Goal: Obtain resource: Obtain resource

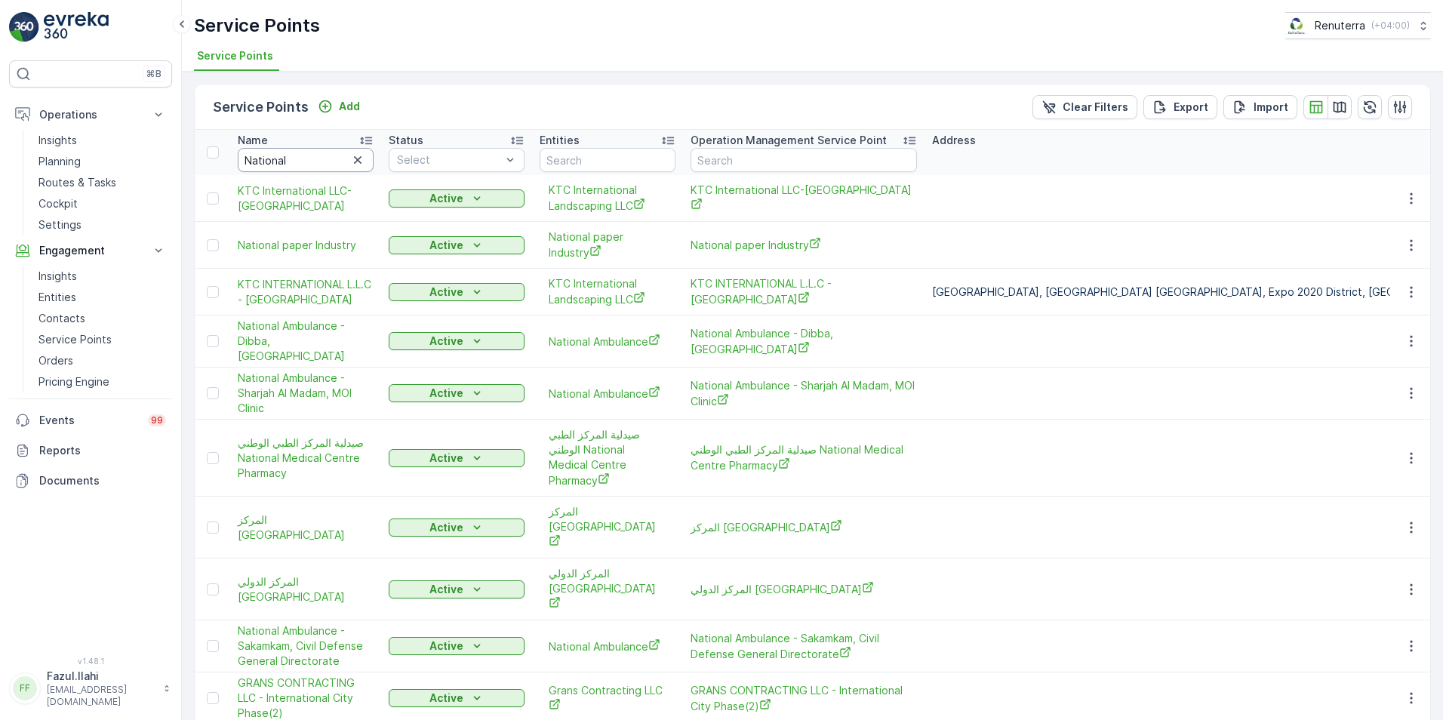
click at [330, 164] on input "National" at bounding box center [306, 160] width 136 height 24
type input "Arabiia"
click at [330, 164] on input "Arabiia" at bounding box center [306, 160] width 136 height 24
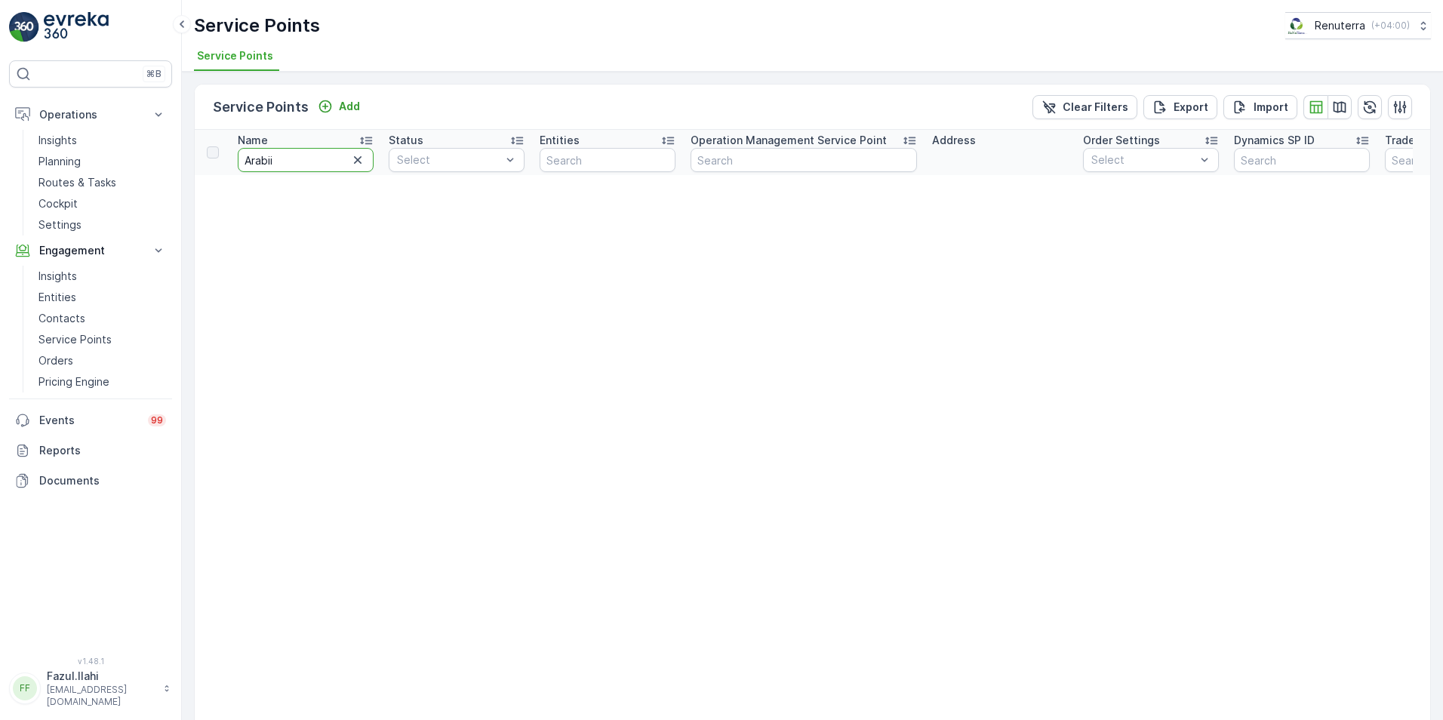
type input "[DEMOGRAPHIC_DATA]"
click at [330, 164] on input "[DEMOGRAPHIC_DATA]" at bounding box center [306, 160] width 136 height 24
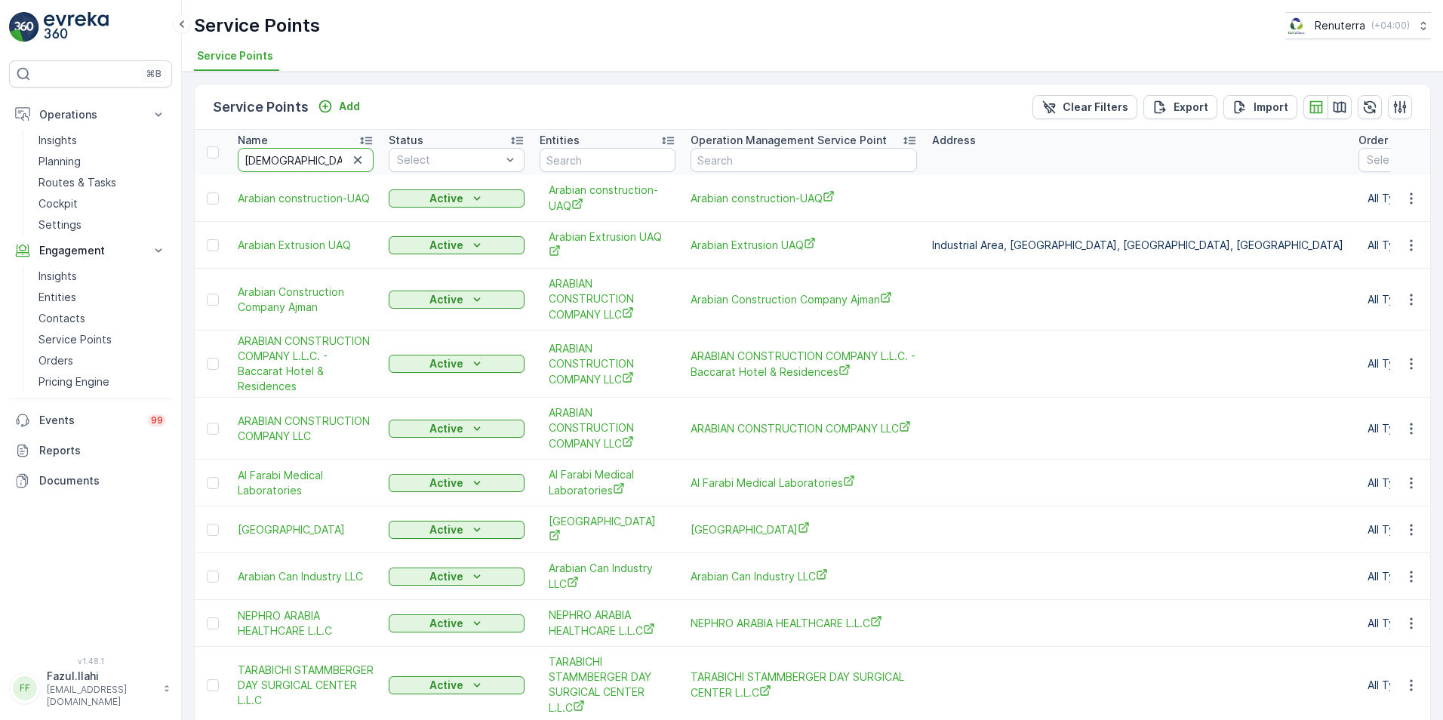
click at [330, 164] on input "[DEMOGRAPHIC_DATA]" at bounding box center [306, 160] width 136 height 24
type input "Arabia"
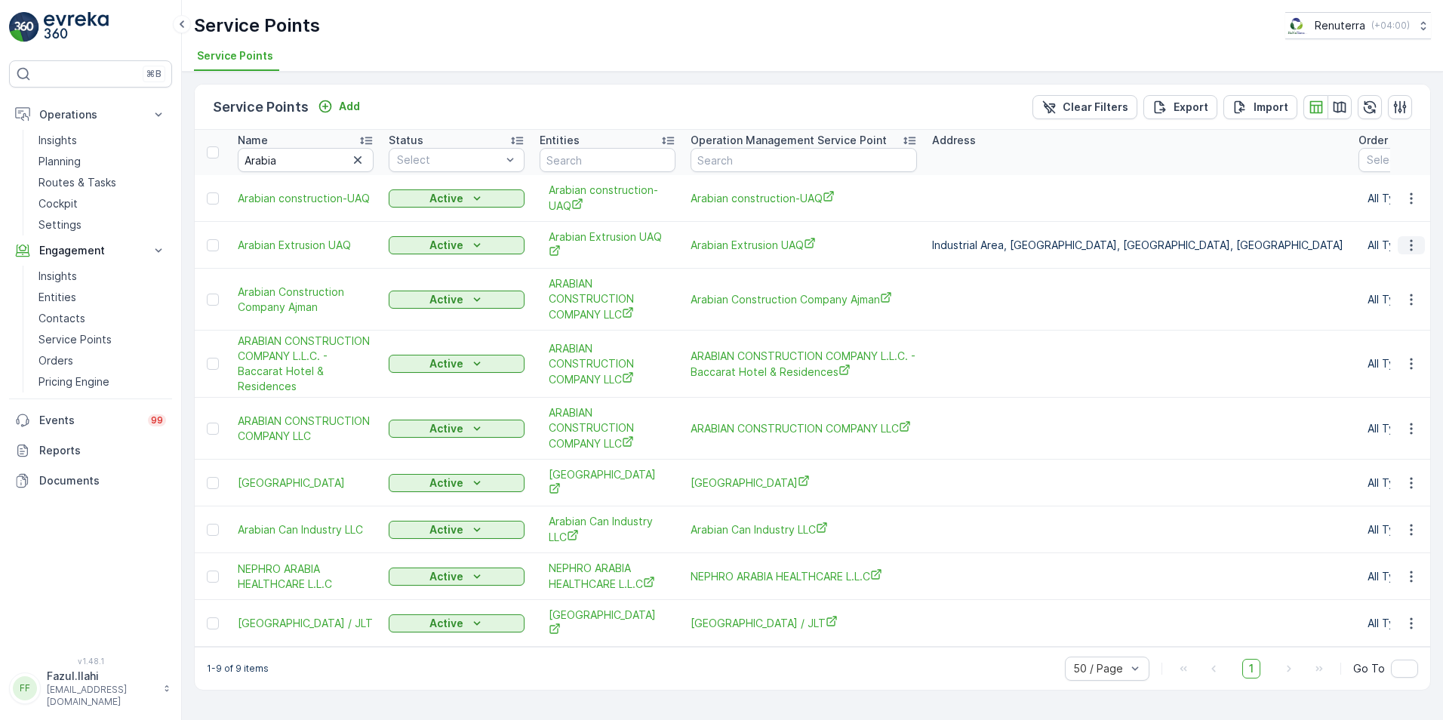
click at [1409, 244] on icon "button" at bounding box center [1410, 245] width 15 height 15
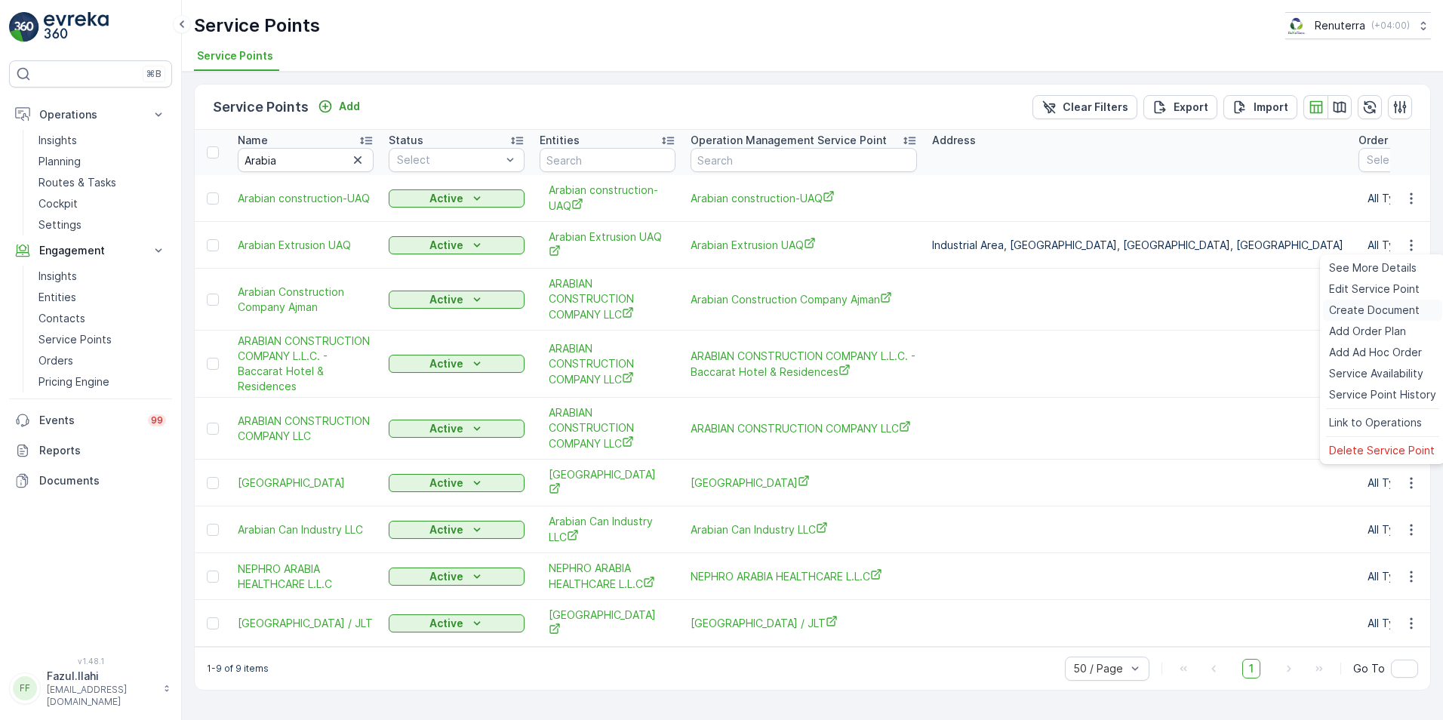
click at [1363, 307] on span "Create Document" at bounding box center [1374, 310] width 91 height 15
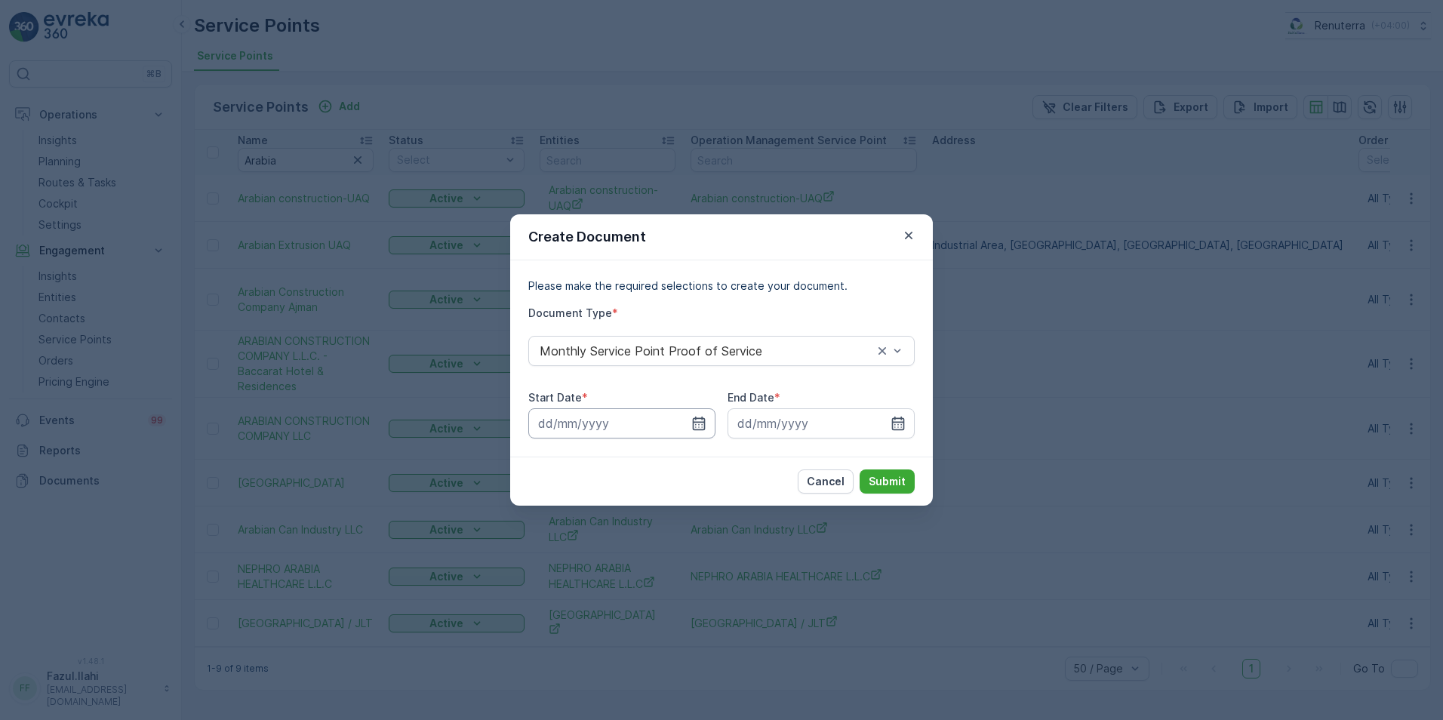
click at [699, 413] on div at bounding box center [621, 423] width 187 height 30
click at [693, 425] on icon "button" at bounding box center [699, 423] width 13 height 14
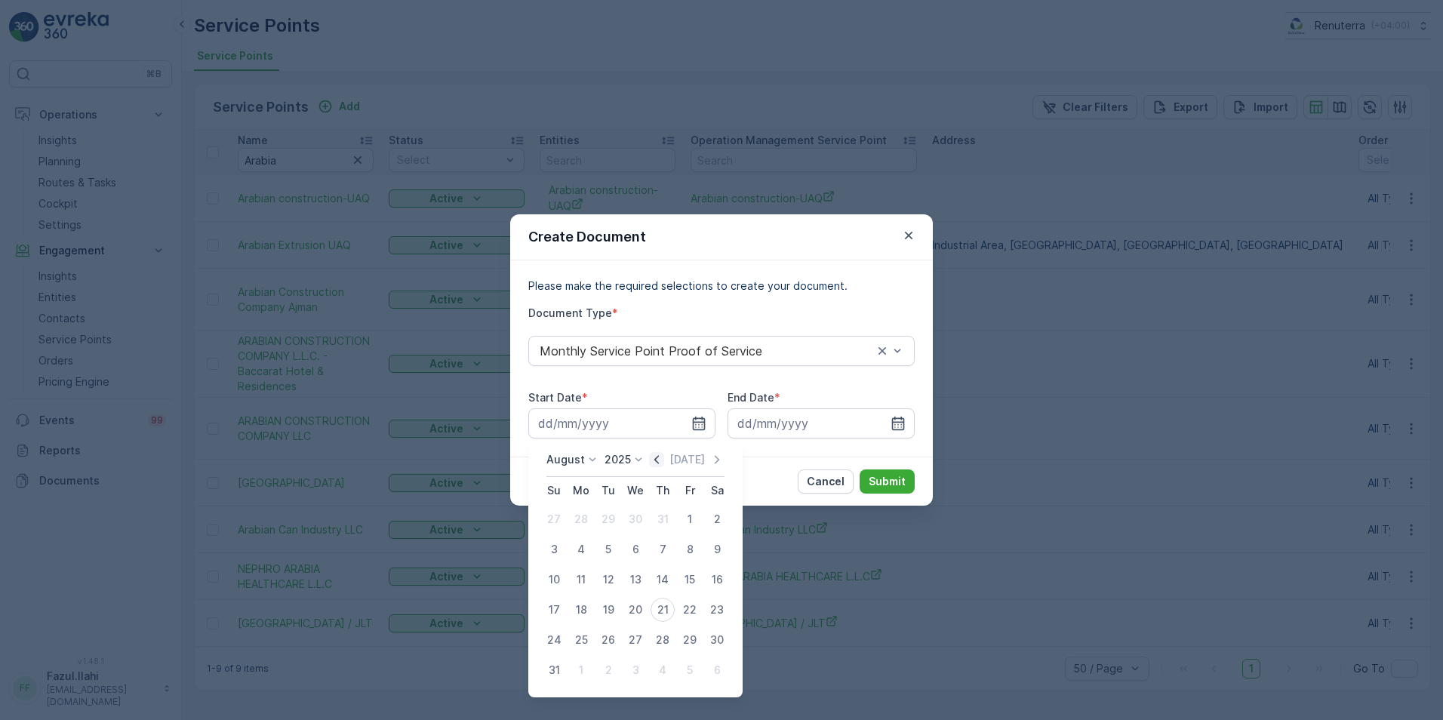
click at [664, 456] on icon "button" at bounding box center [656, 459] width 15 height 15
click at [615, 515] on div "1" at bounding box center [608, 519] width 24 height 24
type input "[DATE]"
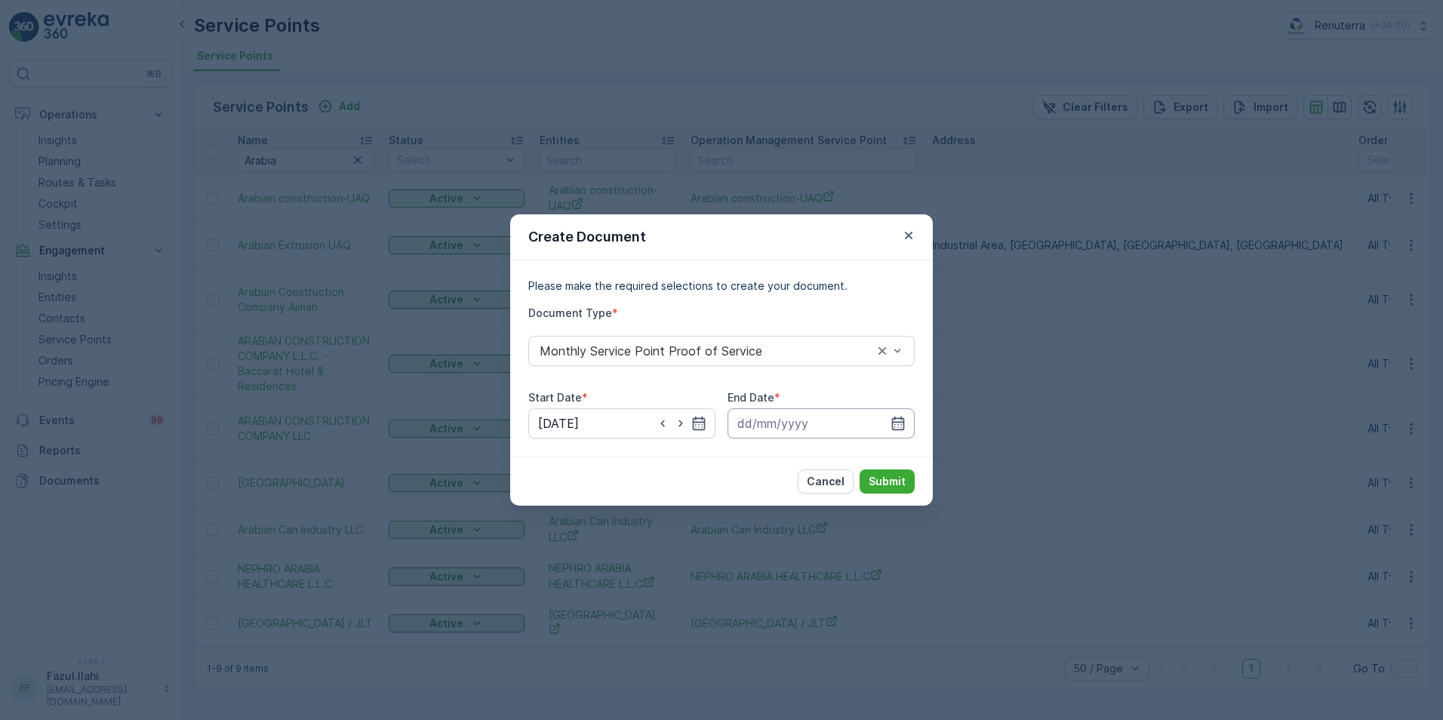
click at [908, 423] on input at bounding box center [820, 423] width 187 height 30
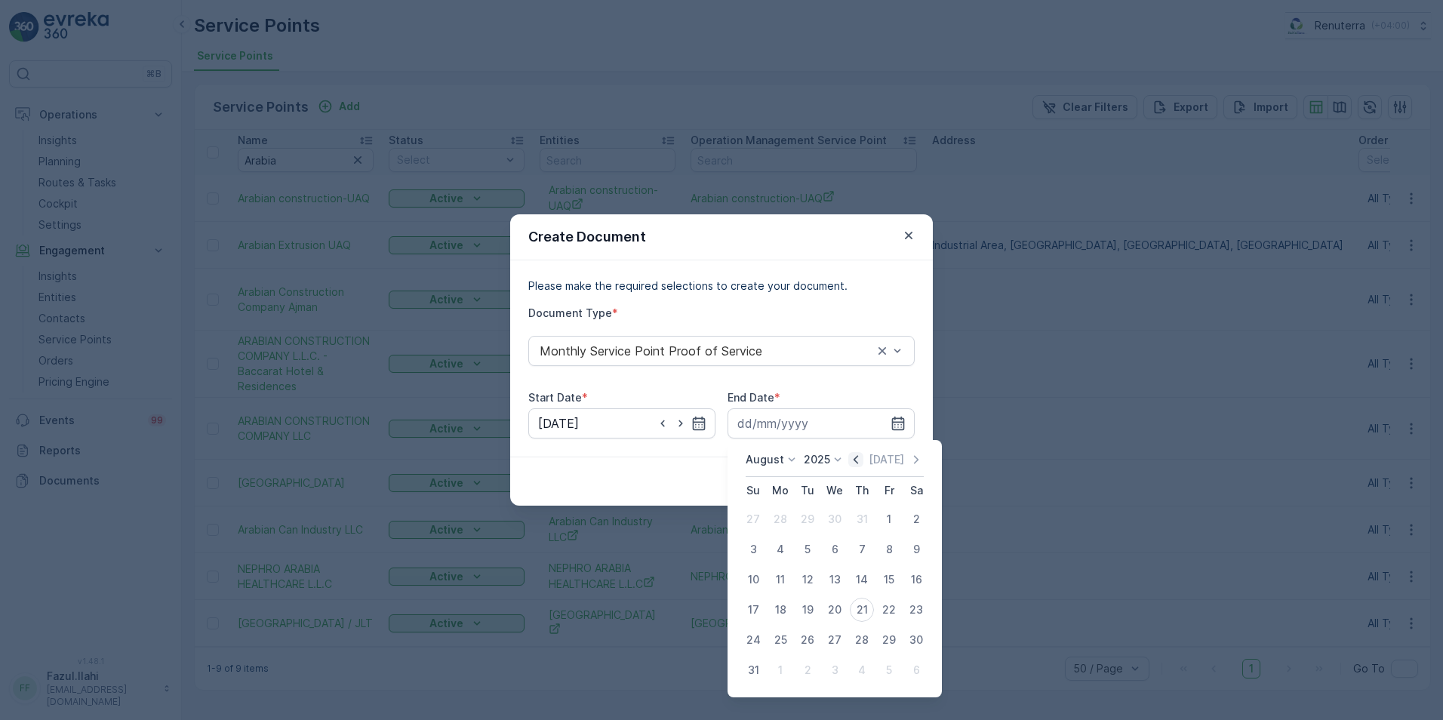
click at [863, 458] on icon "button" at bounding box center [855, 459] width 15 height 15
click at [857, 633] on div "31" at bounding box center [862, 640] width 24 height 24
type input "[DATE]"
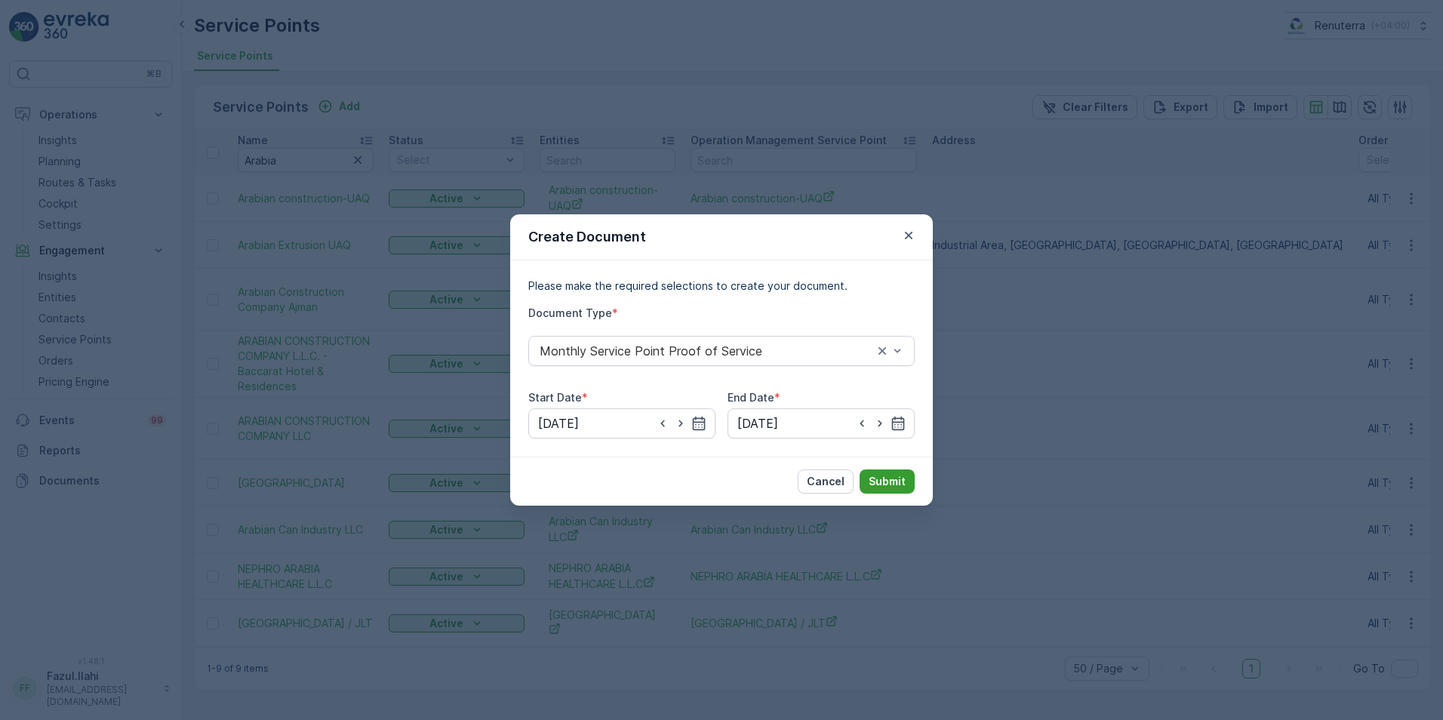
click at [893, 484] on p "Submit" at bounding box center [886, 481] width 37 height 15
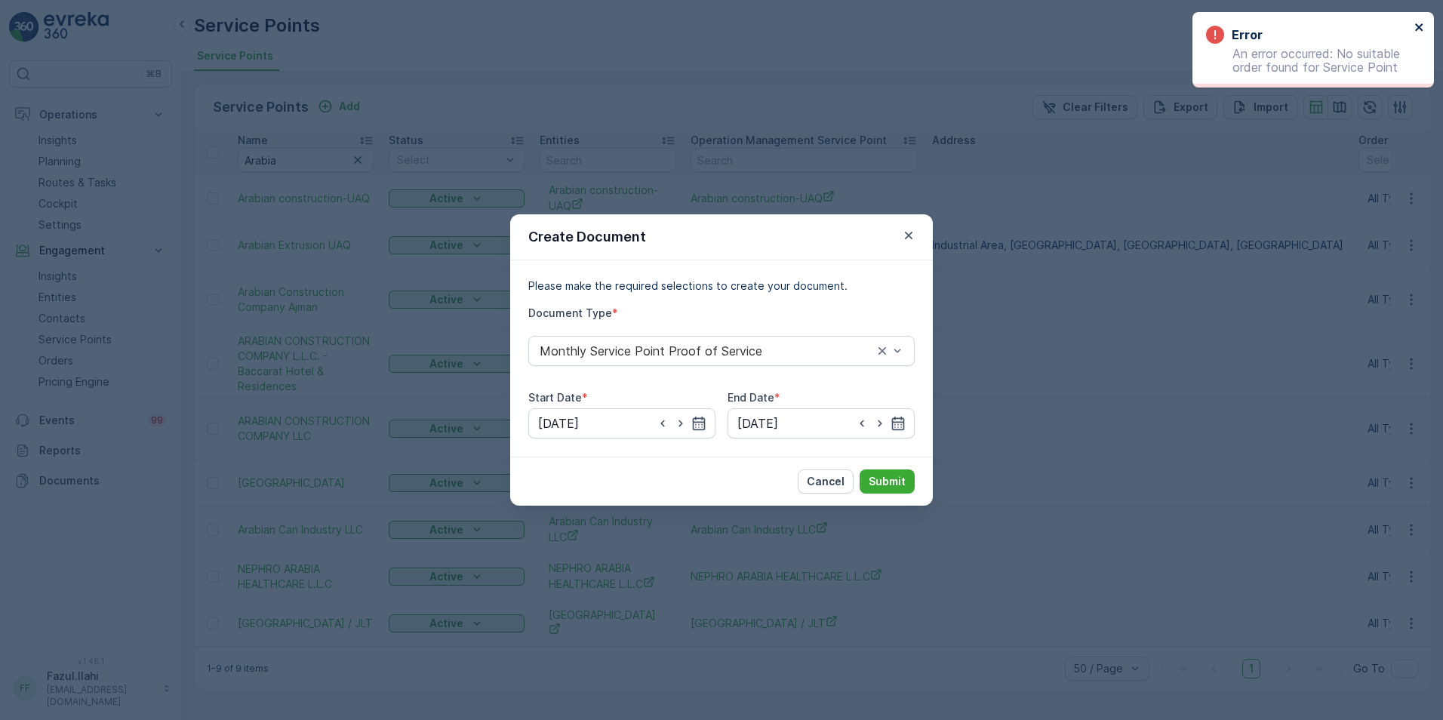
click at [1416, 24] on icon "close" at bounding box center [1419, 27] width 8 height 8
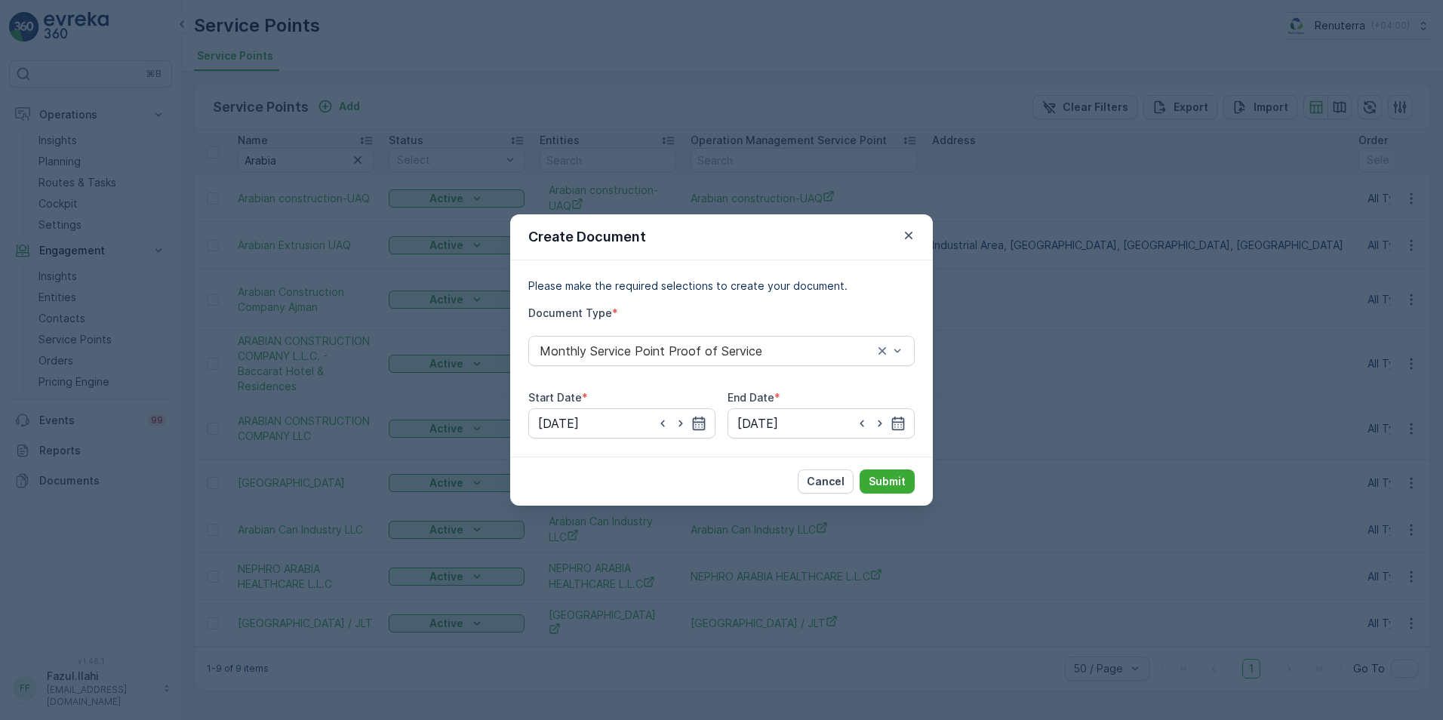
click at [705, 417] on icon "button" at bounding box center [698, 423] width 15 height 15
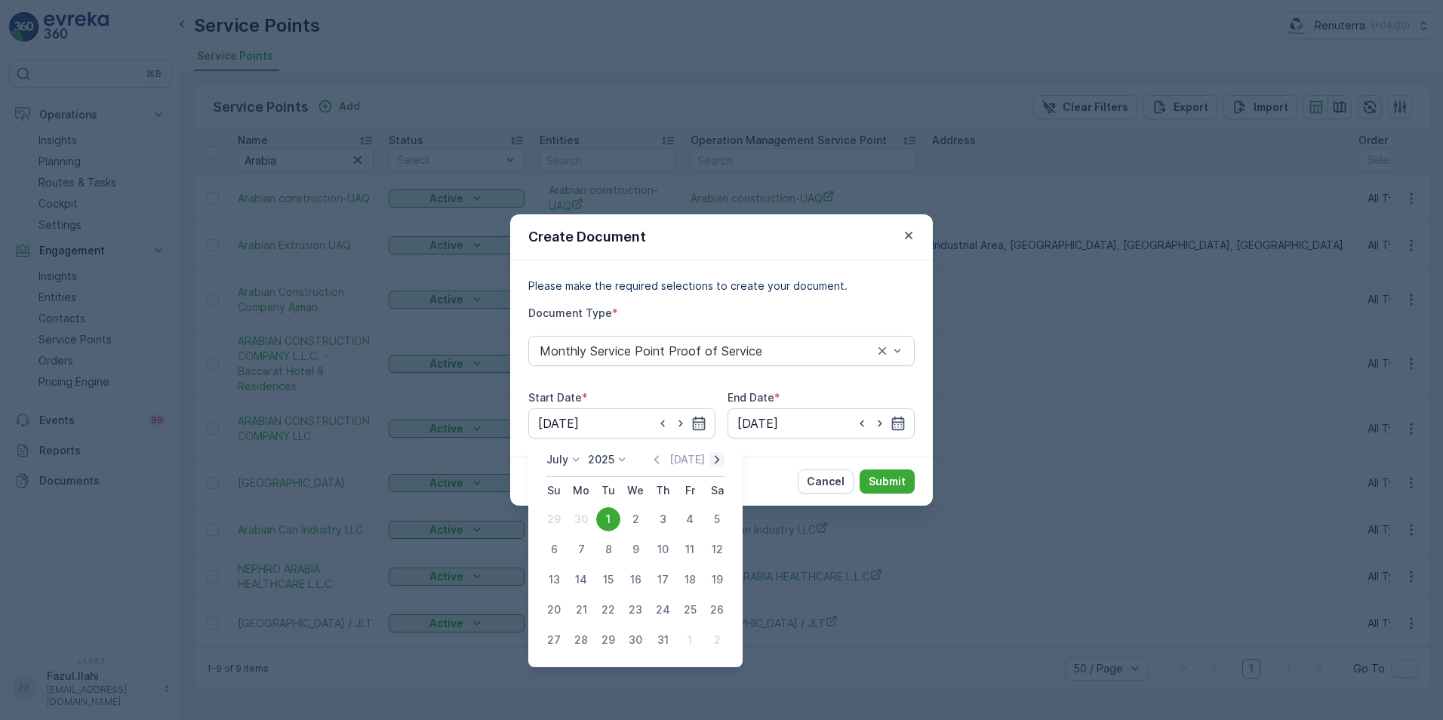
click at [711, 457] on icon "button" at bounding box center [716, 459] width 15 height 15
click at [692, 515] on div "1" at bounding box center [690, 519] width 24 height 24
type input "[DATE]"
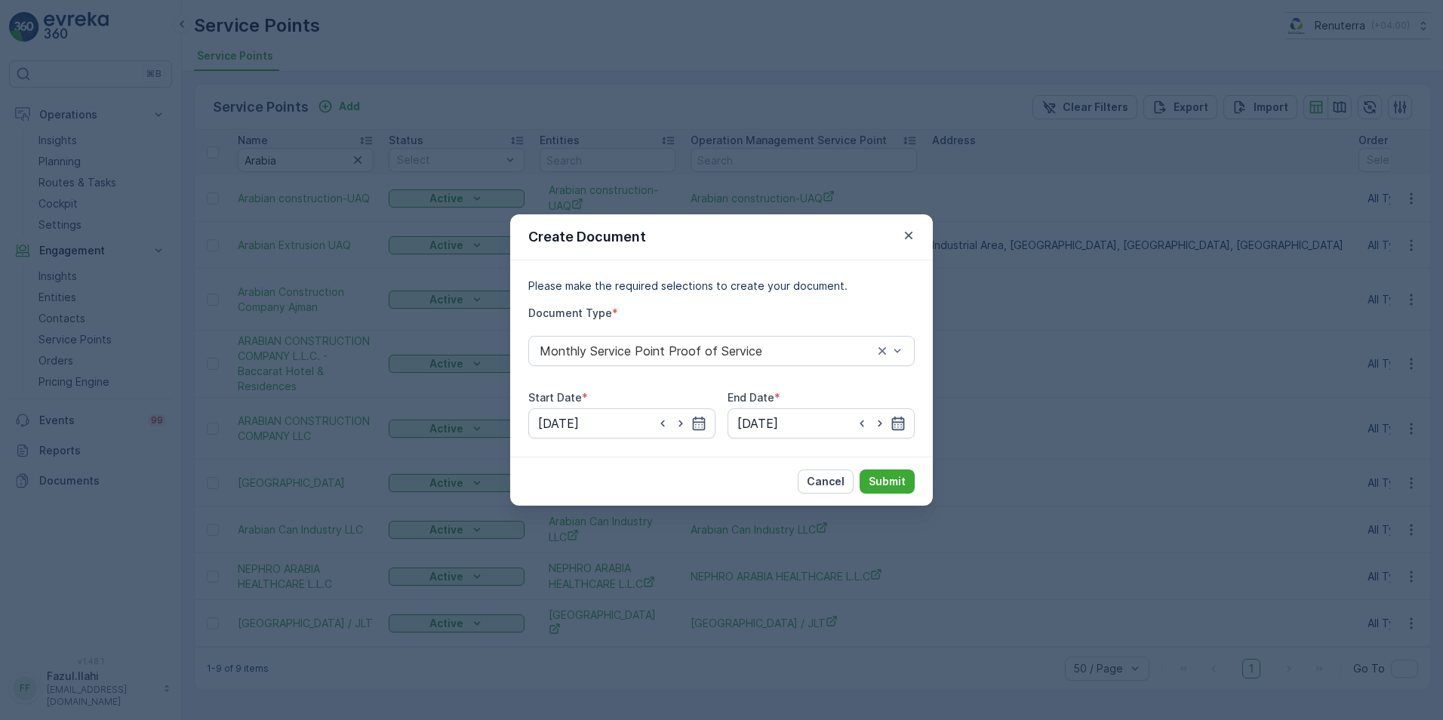
click at [897, 423] on icon "button" at bounding box center [897, 423] width 15 height 15
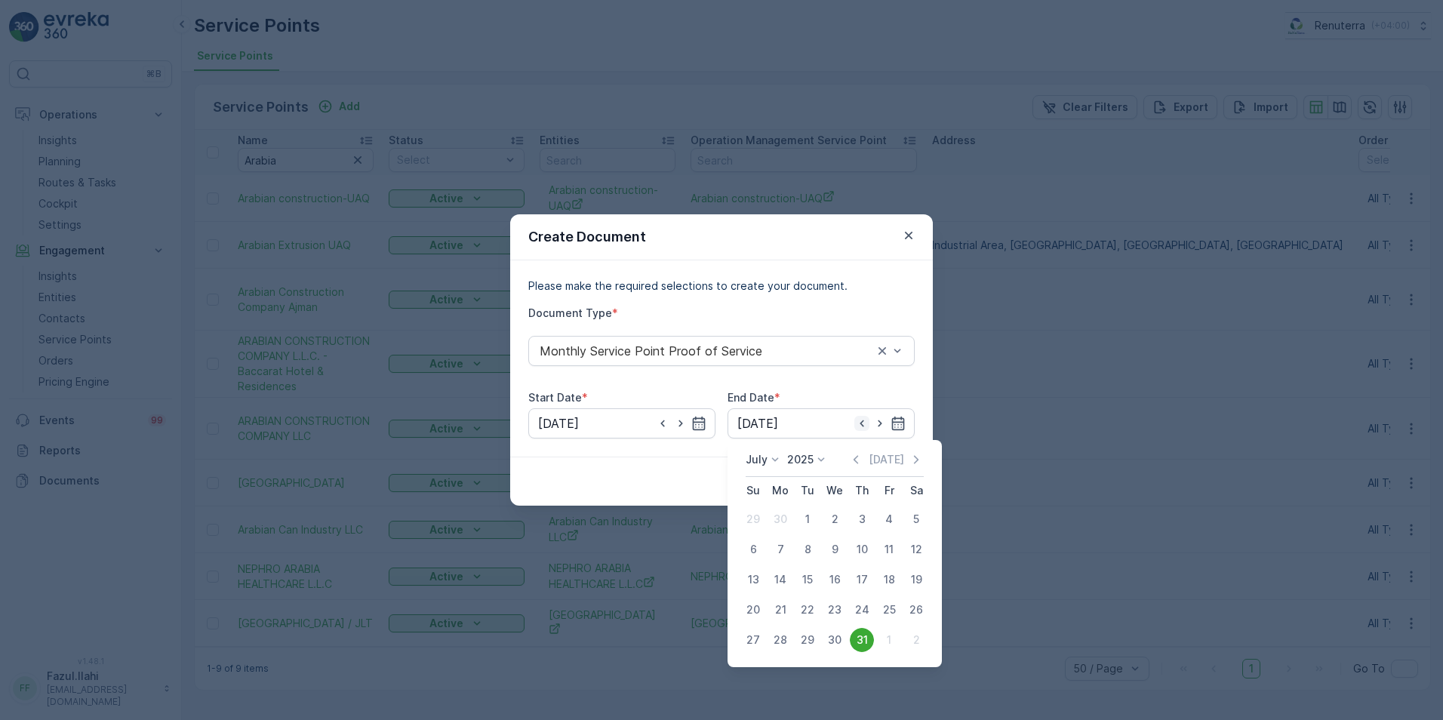
click at [857, 426] on icon "button" at bounding box center [861, 423] width 15 height 15
click at [917, 456] on icon "button" at bounding box center [915, 459] width 15 height 15
click at [751, 668] on div "31" at bounding box center [753, 670] width 24 height 24
type input "[DATE]"
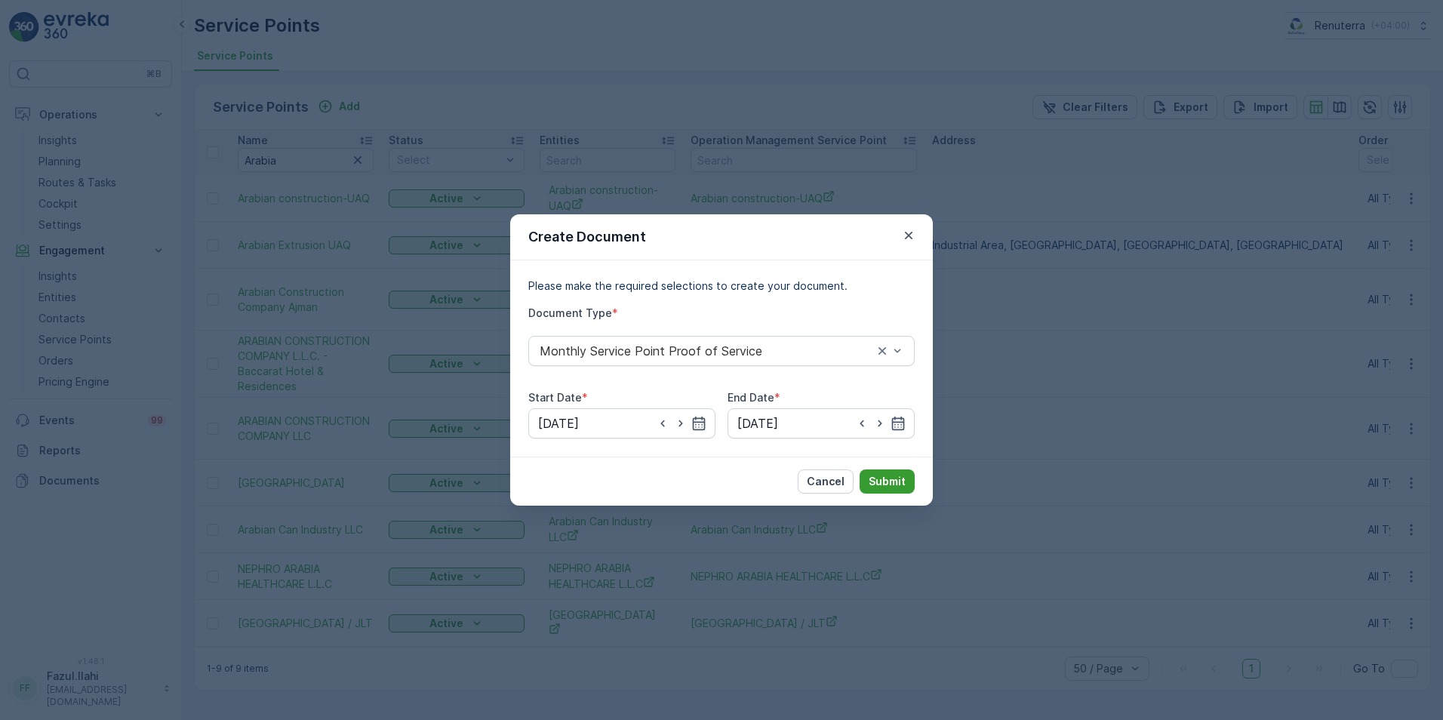
click at [899, 478] on p "Submit" at bounding box center [886, 481] width 37 height 15
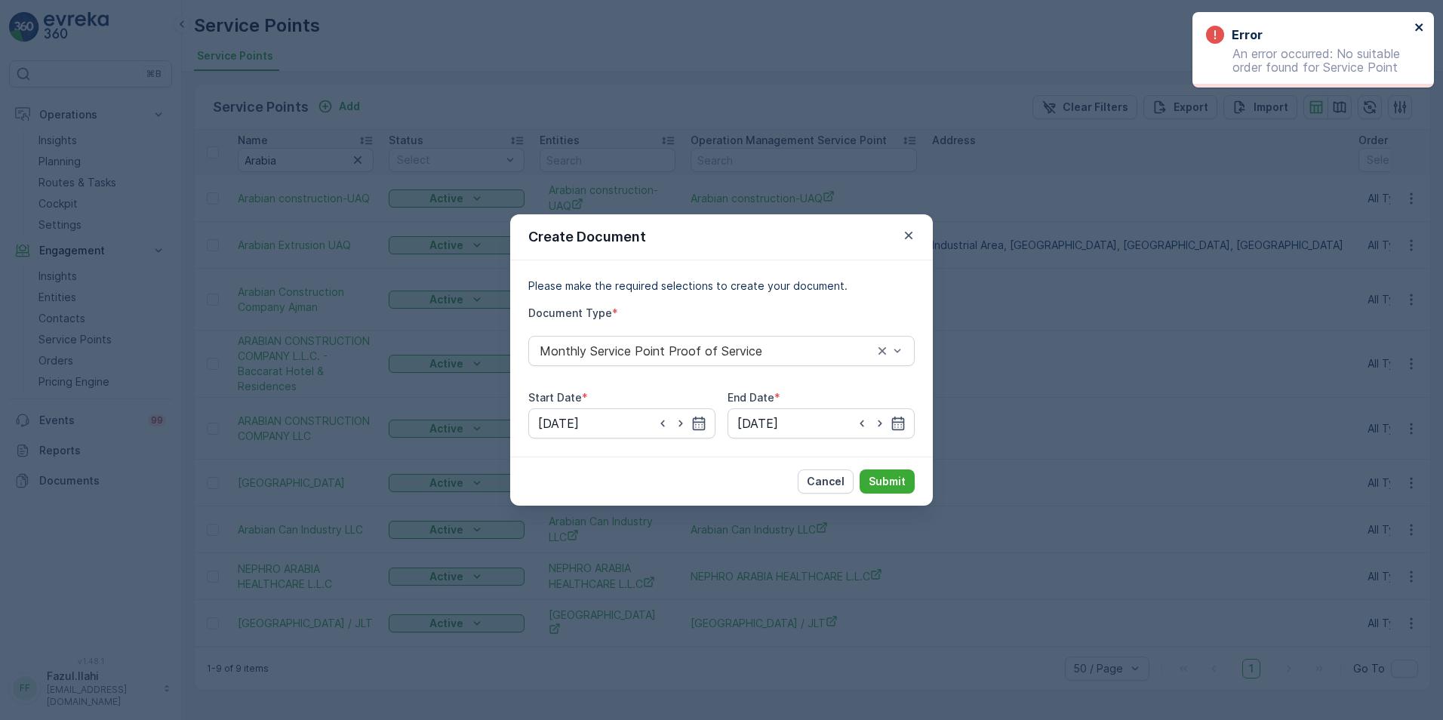
click at [1421, 28] on icon "close" at bounding box center [1419, 27] width 11 height 12
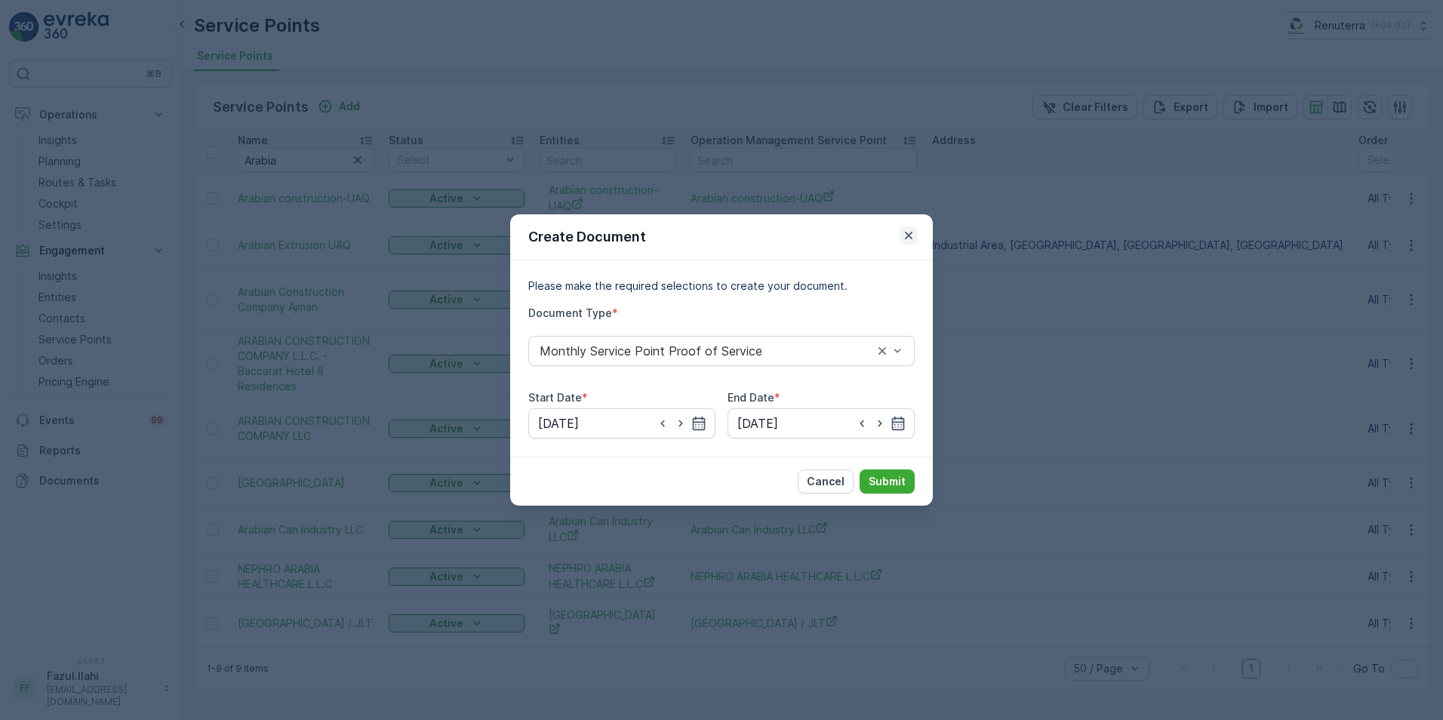
click at [905, 230] on icon "button" at bounding box center [908, 235] width 15 height 15
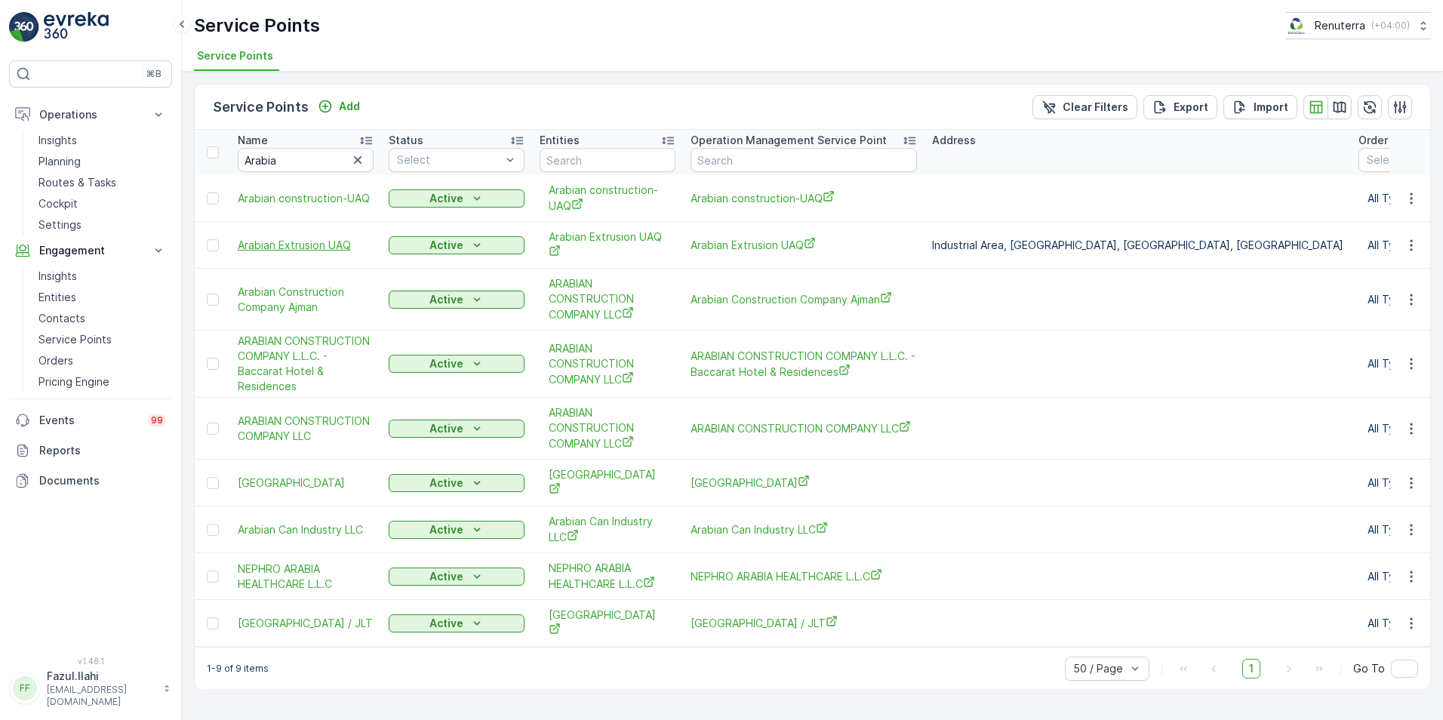
click at [312, 244] on span "Arabian Extrusion UAQ" at bounding box center [306, 245] width 136 height 15
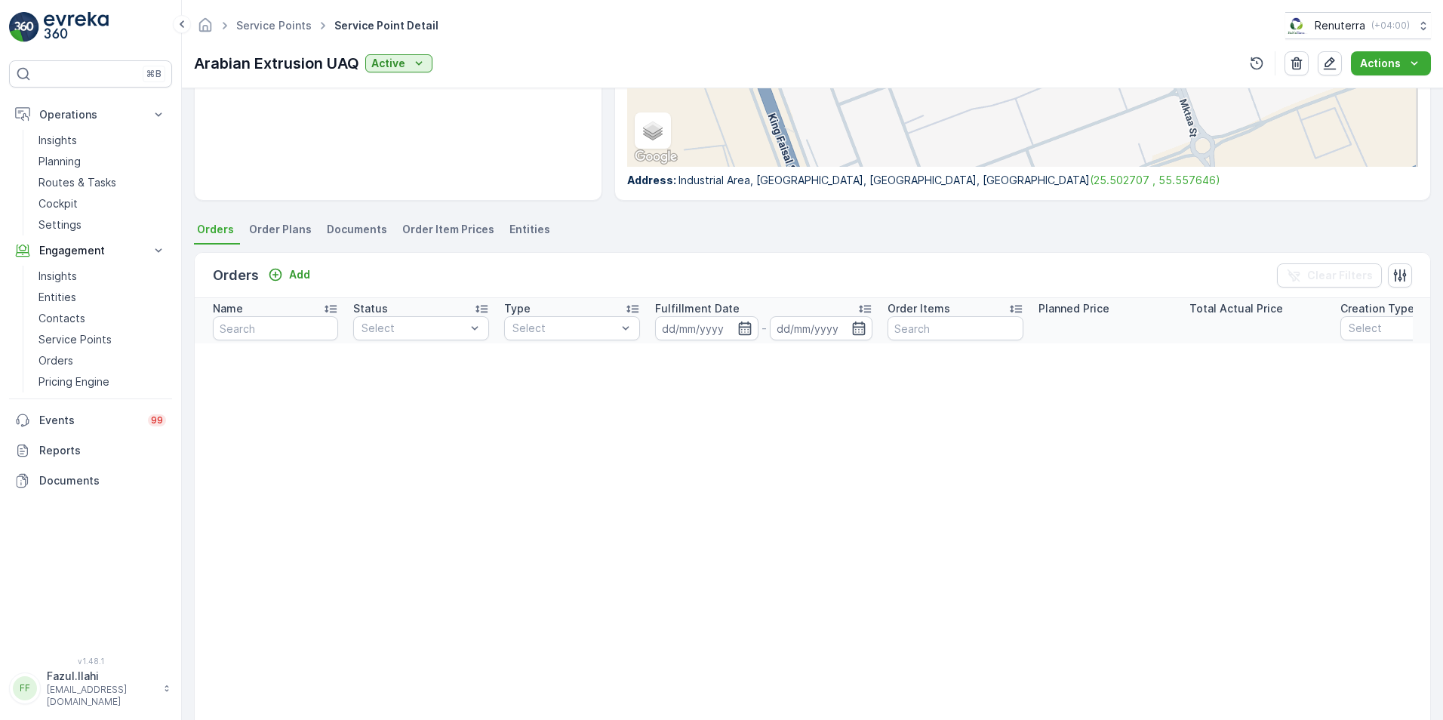
scroll to position [302, 0]
